Goal: Navigation & Orientation: Find specific page/section

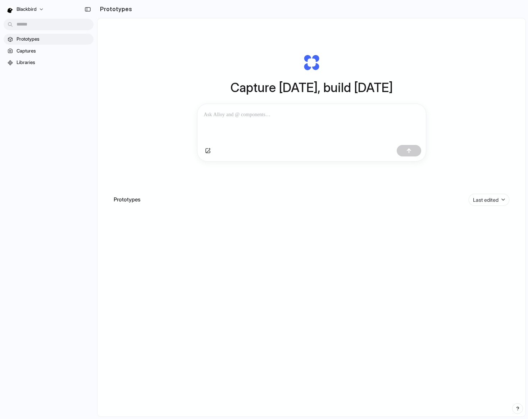
click at [244, 122] on div at bounding box center [311, 123] width 228 height 38
click at [33, 10] on span "blackbird" at bounding box center [27, 9] width 20 height 7
click at [37, 37] on span "Invite members" at bounding box center [33, 36] width 32 height 7
click at [62, 51] on span "Captures" at bounding box center [54, 50] width 74 height 7
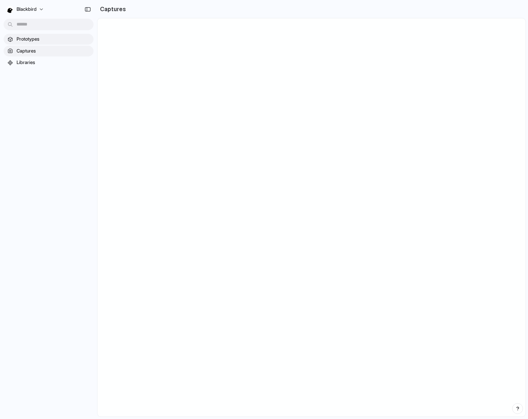
click at [59, 38] on span "Prototypes" at bounding box center [54, 39] width 74 height 7
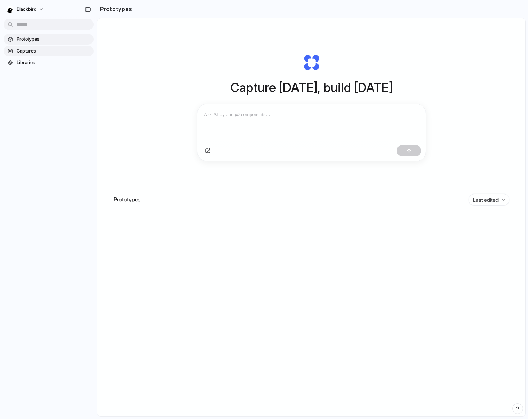
click at [52, 50] on span "Captures" at bounding box center [54, 50] width 74 height 7
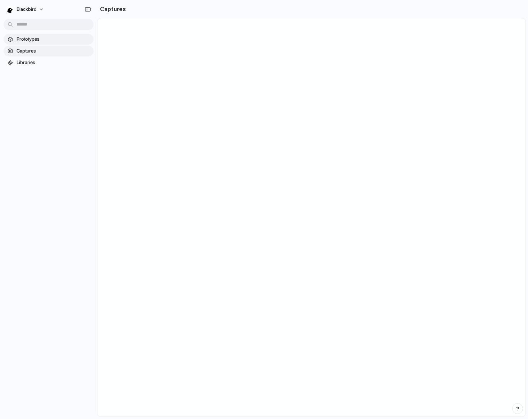
click at [45, 41] on span "Prototypes" at bounding box center [54, 39] width 74 height 7
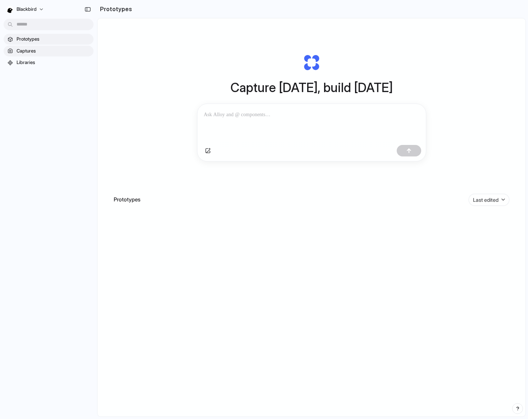
click at [31, 46] on link "Captures" at bounding box center [49, 51] width 90 height 11
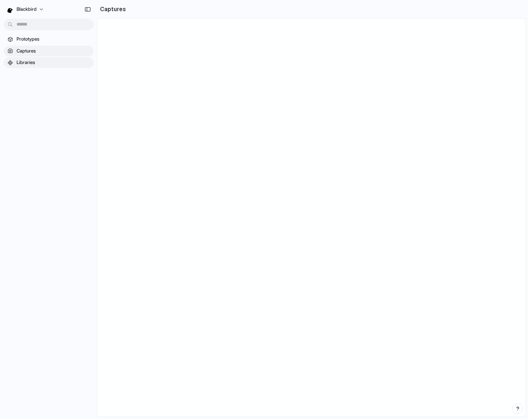
click at [35, 60] on span "Libraries" at bounding box center [54, 62] width 74 height 7
click at [56, 52] on span "Captures" at bounding box center [54, 50] width 74 height 7
click at [49, 43] on link "Prototypes" at bounding box center [49, 39] width 90 height 11
